Goal: Task Accomplishment & Management: Use online tool/utility

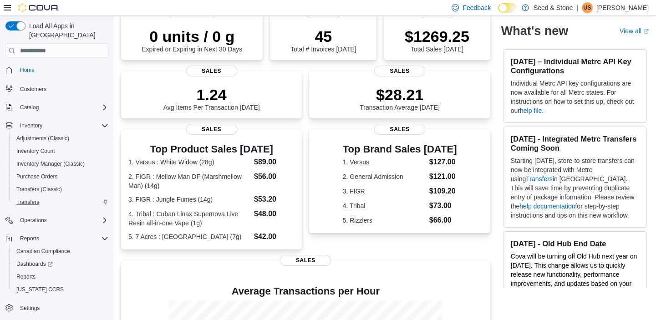
scroll to position [77, 0]
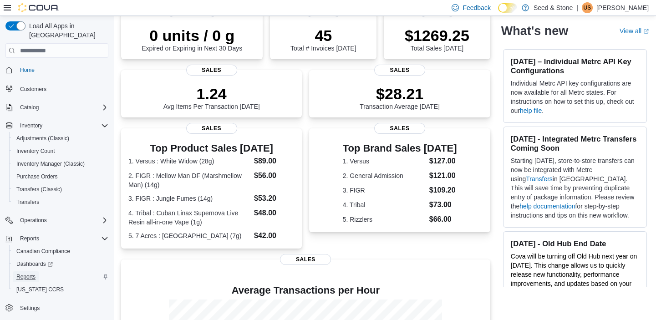
click at [26, 273] on span "Reports" at bounding box center [25, 276] width 19 height 7
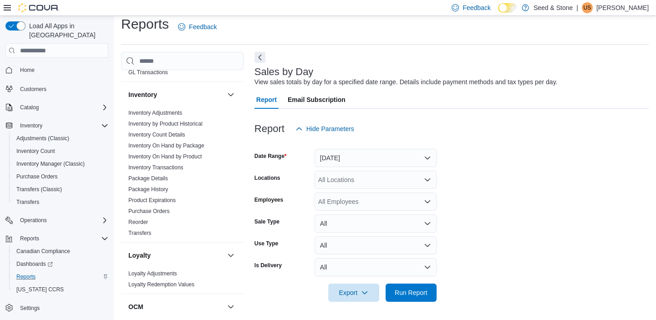
scroll to position [265, 0]
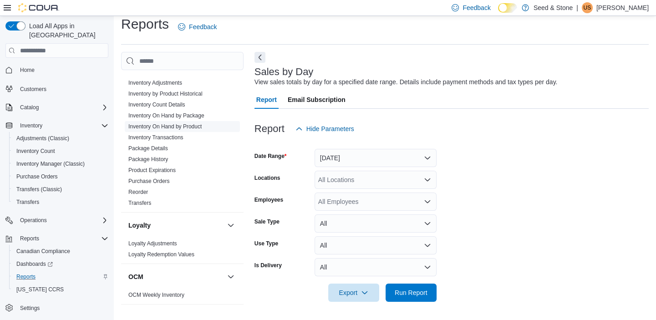
click at [190, 123] on link "Inventory On Hand by Product" at bounding box center [164, 126] width 73 height 6
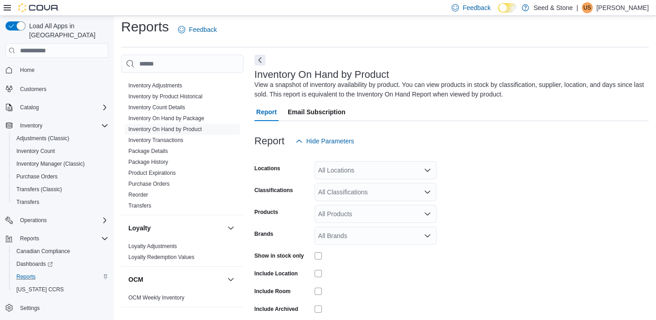
scroll to position [31, 0]
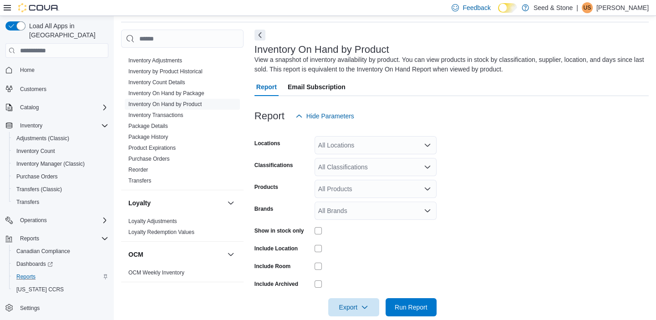
click at [372, 144] on div "All Locations" at bounding box center [376, 145] width 122 height 18
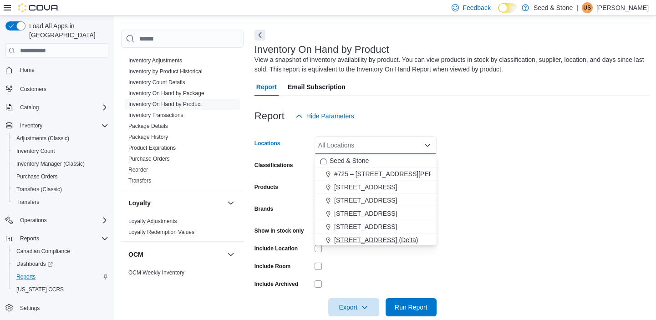
click at [357, 237] on span "[STREET_ADDRESS] (Delta)" at bounding box center [376, 239] width 84 height 9
click at [494, 206] on form "Locations [STREET_ADDRESS] (Delta) Combo box. Selected. [STREET_ADDRESS] (Delta…" at bounding box center [452, 220] width 394 height 191
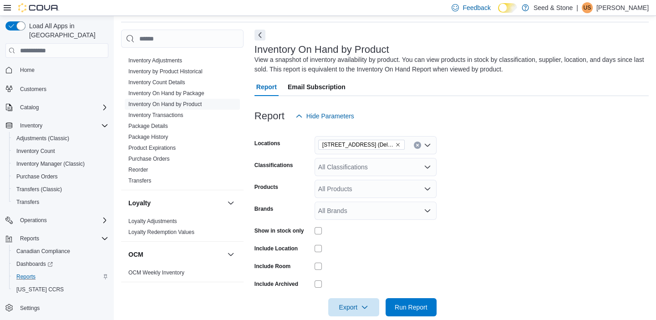
click at [406, 189] on div "All Products" at bounding box center [376, 189] width 122 height 18
click at [394, 207] on span "Type 3 or more characters" at bounding box center [375, 204] width 111 height 9
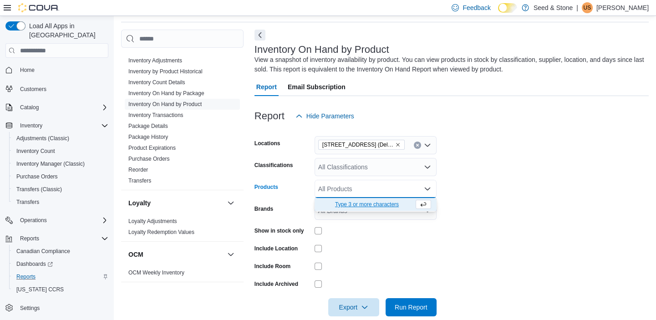
click at [409, 187] on div "All Products" at bounding box center [376, 189] width 122 height 18
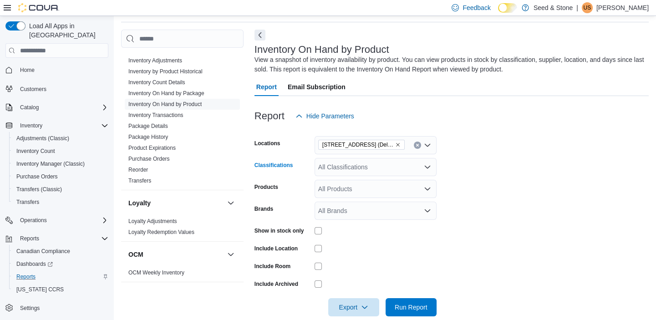
click at [409, 172] on div "All Classifications" at bounding box center [376, 167] width 122 height 18
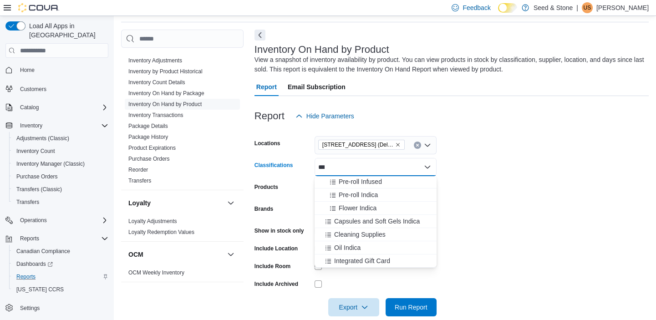
scroll to position [0, 0]
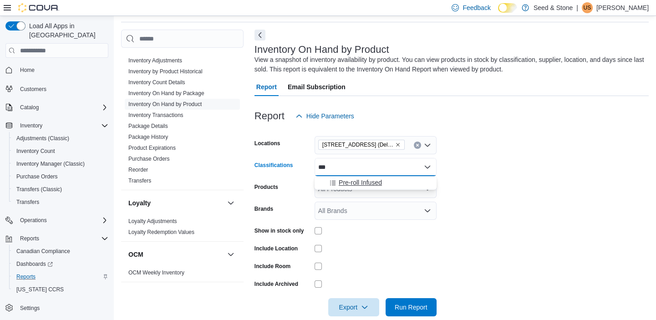
type input "***"
click at [375, 182] on span "Pre-roll Infused" at bounding box center [360, 182] width 43 height 9
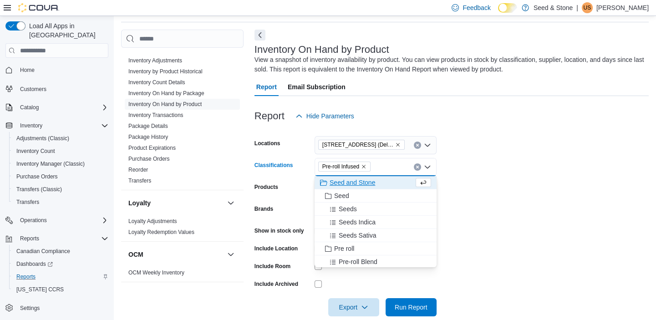
click at [501, 187] on form "Locations [STREET_ADDRESS] (Delta) Classifications Pre-roll Infused Combo box. …" at bounding box center [452, 220] width 394 height 191
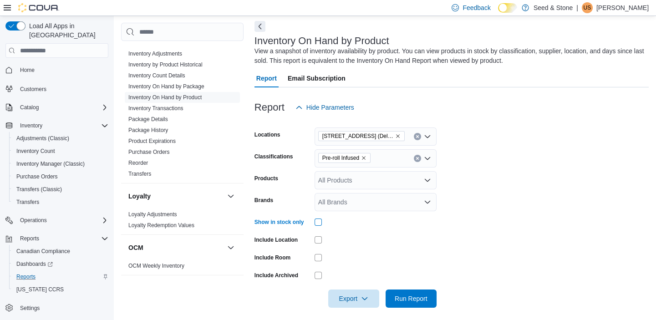
scroll to position [45, 0]
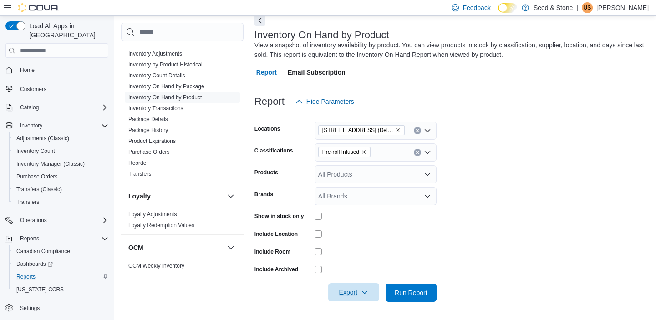
click at [363, 296] on icon "button" at bounding box center [364, 292] width 7 height 7
click at [368, 239] on span "Export to Excel" at bounding box center [355, 237] width 41 height 7
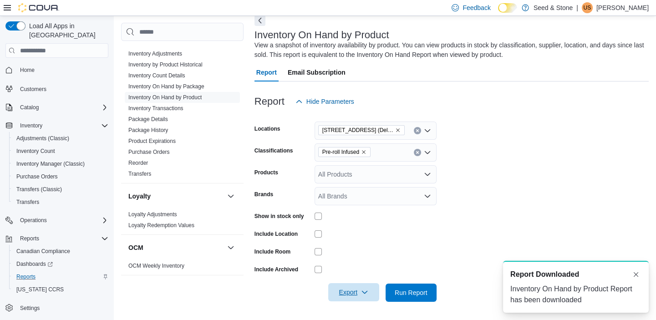
scroll to position [0, 0]
